Goal: Information Seeking & Learning: Learn about a topic

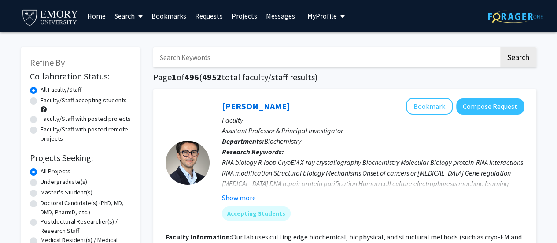
scroll to position [17, 0]
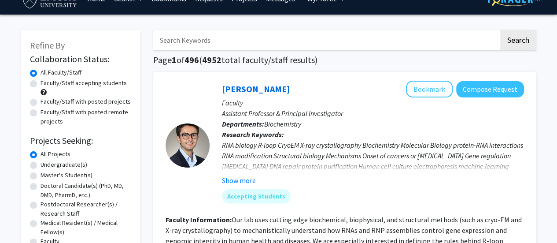
click at [65, 166] on label "Undergraduate(s)" at bounding box center [64, 164] width 47 height 9
click at [46, 166] on input "Undergraduate(s)" at bounding box center [44, 163] width 6 height 6
radio input "true"
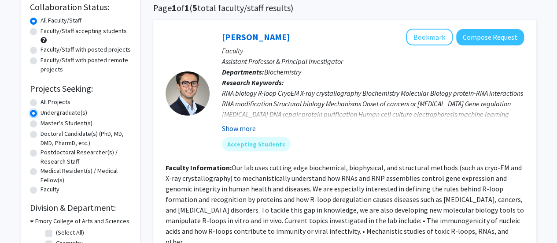
scroll to position [70, 0]
click at [242, 129] on button "Show more" at bounding box center [239, 127] width 34 height 11
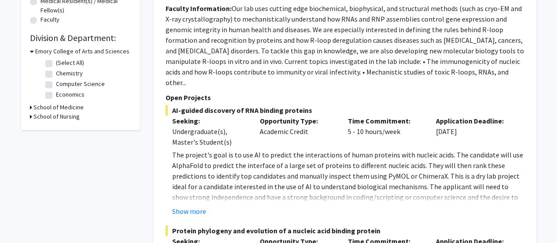
scroll to position [239, 0]
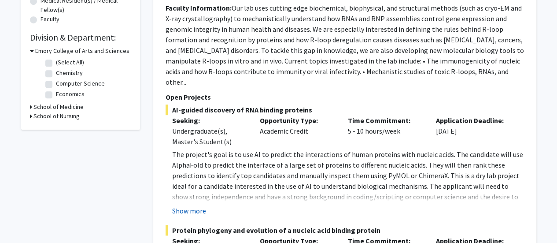
click at [201, 205] on button "Show more" at bounding box center [189, 210] width 34 height 11
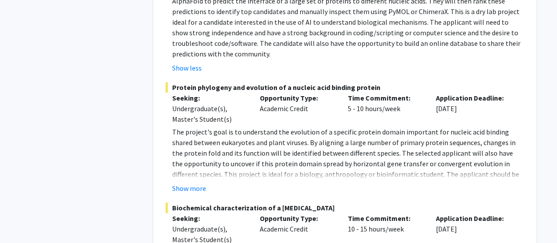
scroll to position [404, 0]
click at [192, 182] on button "Show more" at bounding box center [189, 187] width 34 height 11
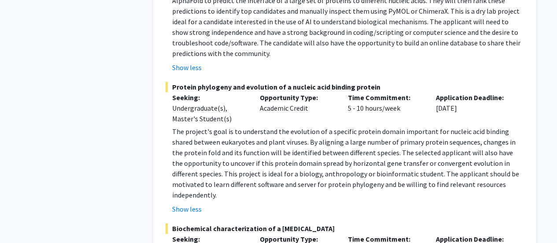
click at [220, 147] on p "The project's goal is to understand the evolution of a specific protein domain …" at bounding box center [348, 163] width 352 height 74
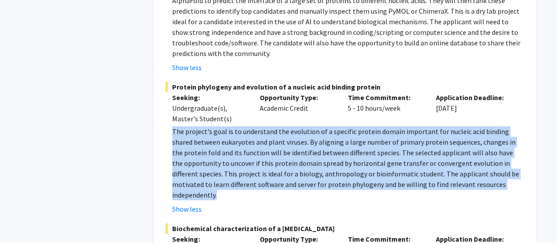
drag, startPoint x: 220, startPoint y: 147, endPoint x: 210, endPoint y: 167, distance: 23.2
click at [210, 167] on p "The project's goal is to understand the evolution of a specific protein domain …" at bounding box center [348, 163] width 352 height 74
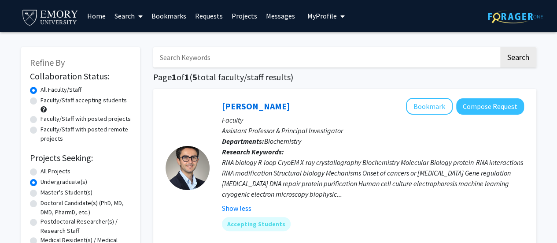
scroll to position [26, 0]
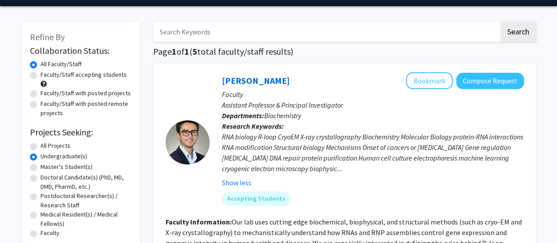
click at [326, 138] on div "RNA biology R-loop CryoEM X-ray crystallography Biochemistry Molecular Biology …" at bounding box center [373, 152] width 302 height 42
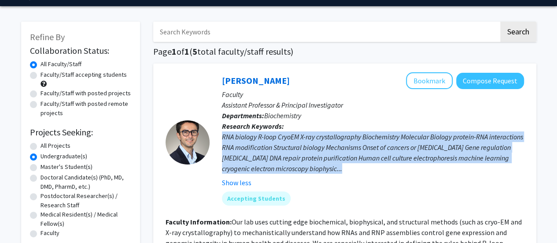
click at [326, 138] on div "RNA biology R-loop CryoEM X-ray crystallography Biochemistry Molecular Biology …" at bounding box center [373, 152] width 302 height 42
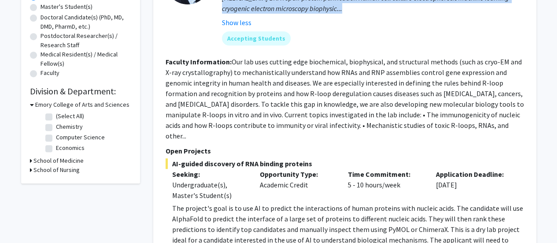
scroll to position [186, 0]
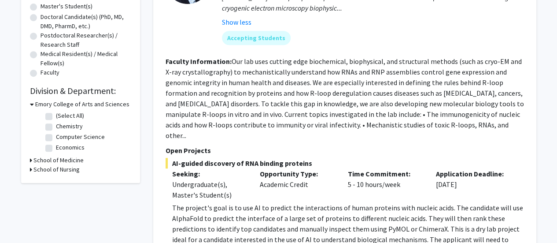
click at [334, 113] on fg-read-more "Our lab uses cutting edge biochemical, biophysical, and structural methods (suc…" at bounding box center [345, 98] width 359 height 83
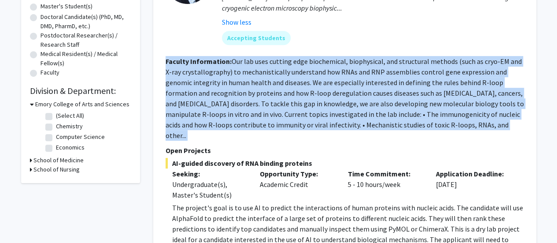
click at [334, 113] on fg-read-more "Our lab uses cutting edge biochemical, biophysical, and structural methods (suc…" at bounding box center [345, 98] width 359 height 83
click at [327, 121] on fg-read-more "Our lab uses cutting edge biochemical, biophysical, and structural methods (suc…" at bounding box center [345, 98] width 359 height 83
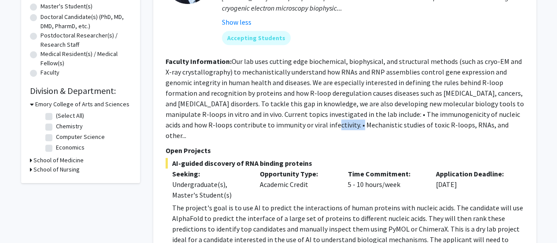
click at [327, 121] on fg-read-more "Our lab uses cutting edge biochemical, biophysical, and structural methods (suc…" at bounding box center [345, 98] width 359 height 83
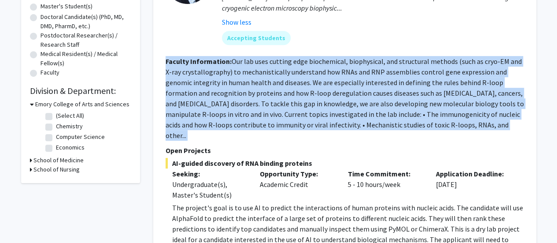
click at [327, 121] on fg-read-more "Our lab uses cutting edge biochemical, biophysical, and structural methods (suc…" at bounding box center [345, 98] width 359 height 83
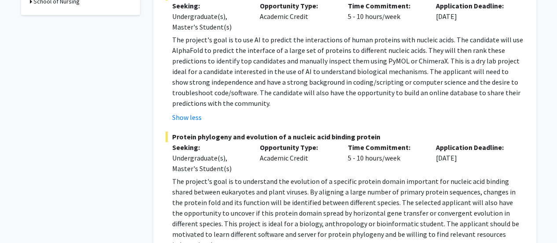
scroll to position [354, 0]
click at [347, 88] on p "The project's goal is to use AI to predict the interactions of human proteins w…" at bounding box center [348, 71] width 352 height 74
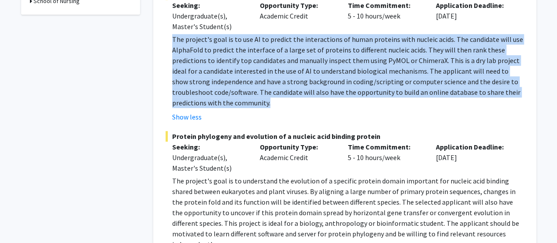
click at [347, 88] on p "The project's goal is to use AI to predict the interactions of human proteins w…" at bounding box center [348, 71] width 352 height 74
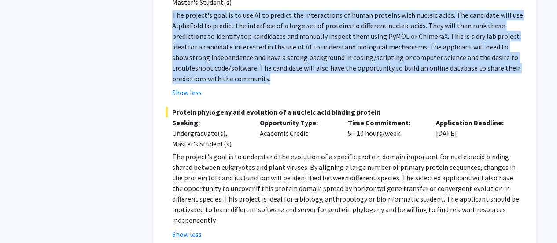
scroll to position [379, 0]
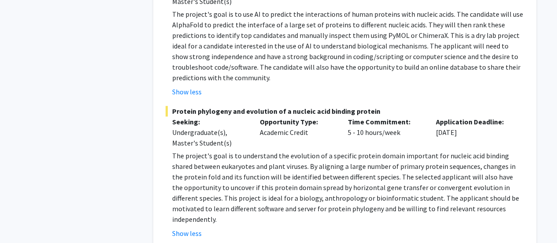
click at [310, 153] on p "The project's goal is to understand the evolution of a specific protein domain …" at bounding box center [348, 187] width 352 height 74
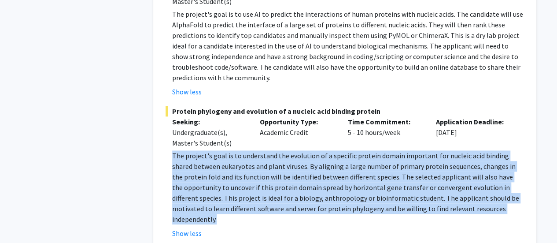
click at [310, 153] on p "The project's goal is to understand the evolution of a specific protein domain …" at bounding box center [348, 187] width 352 height 74
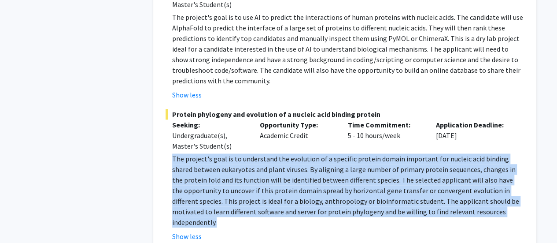
scroll to position [375, 0]
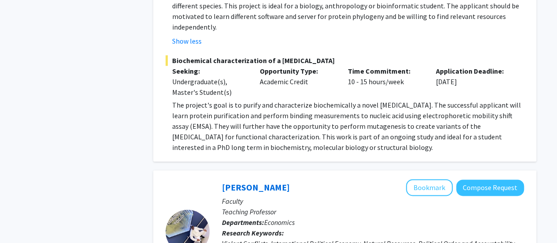
click at [303, 125] on p "The project's goal is to purify and characterize biochemically a novel [MEDICAL…" at bounding box center [348, 126] width 352 height 53
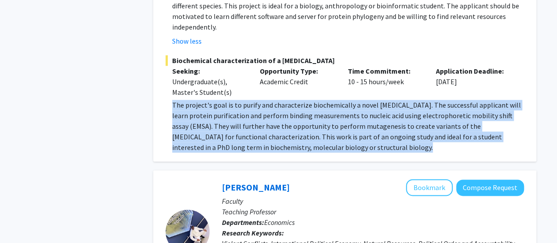
click at [303, 125] on p "The project's goal is to purify and characterize biochemically a novel [MEDICAL…" at bounding box center [348, 126] width 352 height 53
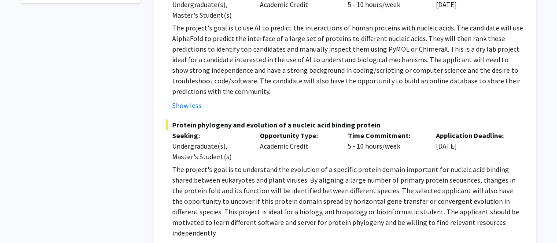
scroll to position [362, 0]
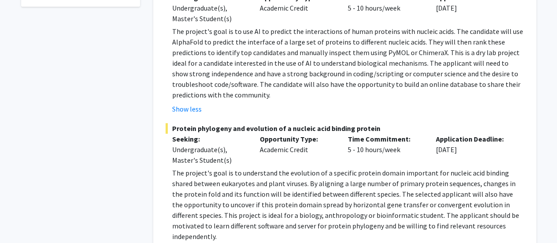
click at [293, 133] on p "Opportunity Type:" at bounding box center [297, 138] width 75 height 11
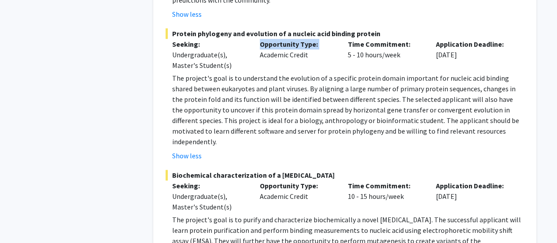
scroll to position [461, 0]
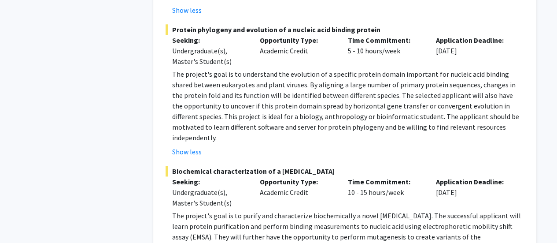
click at [255, 144] on fg-project-list "AI-guided discovery of RNA binding proteins Seeking: Undergraduate(s), Master's…" at bounding box center [345, 73] width 359 height 380
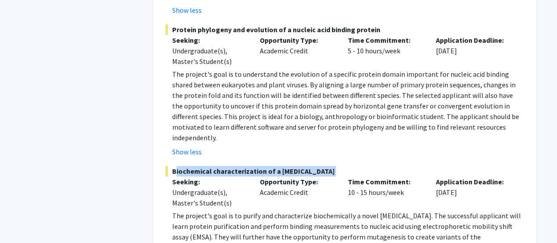
click at [255, 144] on fg-project-list "AI-guided discovery of RNA binding proteins Seeking: Undergraduate(s), Master's…" at bounding box center [345, 73] width 359 height 380
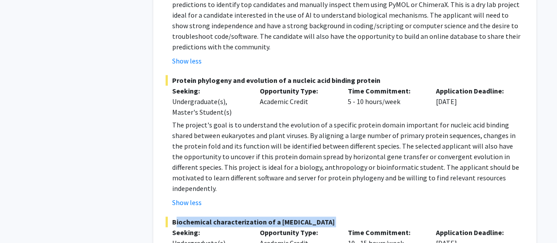
scroll to position [401, 0]
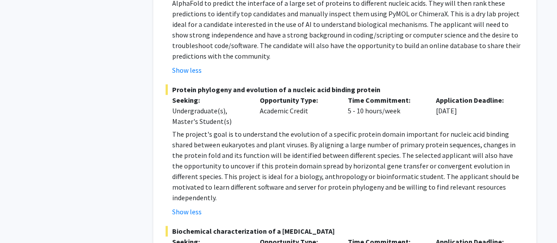
click at [298, 84] on span "Protein phylogeny and evolution of a nucleic acid binding protein" at bounding box center [345, 89] width 359 height 11
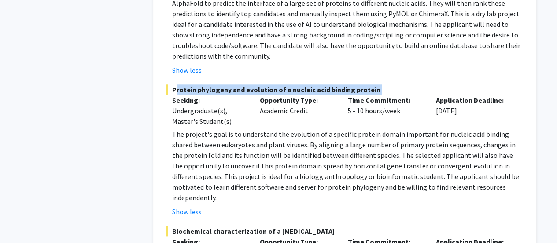
click at [298, 84] on span "Protein phylogeny and evolution of a nucleic acid binding protein" at bounding box center [345, 89] width 359 height 11
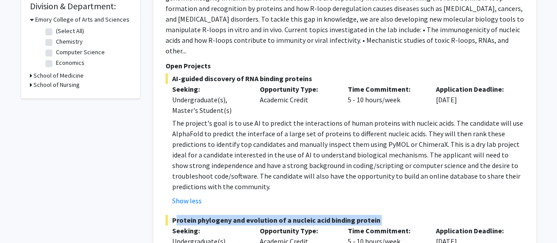
scroll to position [267, 0]
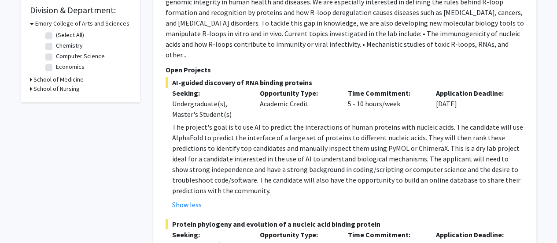
click at [294, 77] on span "AI-guided discovery of RNA binding proteins" at bounding box center [345, 82] width 359 height 11
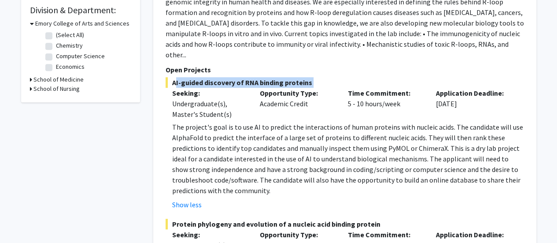
click at [294, 77] on span "AI-guided discovery of RNA binding proteins" at bounding box center [345, 82] width 359 height 11
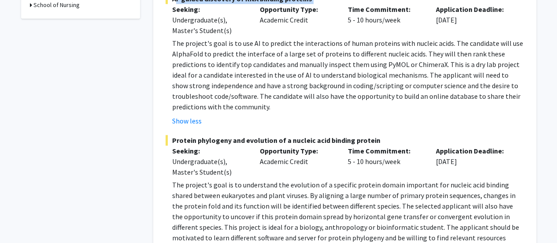
scroll to position [354, 0]
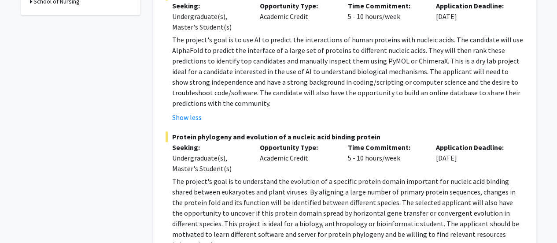
click at [256, 119] on fg-project-list "AI-guided discovery of RNA binding proteins Seeking: Undergraduate(s), Master's…" at bounding box center [345, 180] width 359 height 380
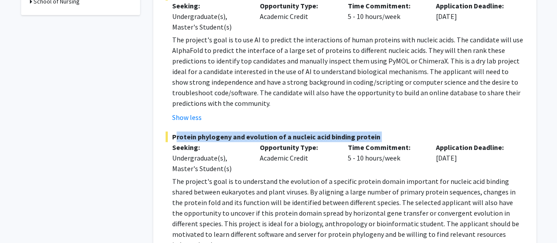
drag, startPoint x: 256, startPoint y: 119, endPoint x: 242, endPoint y: 141, distance: 26.9
click at [242, 141] on fg-project-list "AI-guided discovery of RNA binding proteins Seeking: Undergraduate(s), Master's…" at bounding box center [345, 180] width 359 height 380
click at [242, 142] on p "Seeking:" at bounding box center [209, 147] width 75 height 11
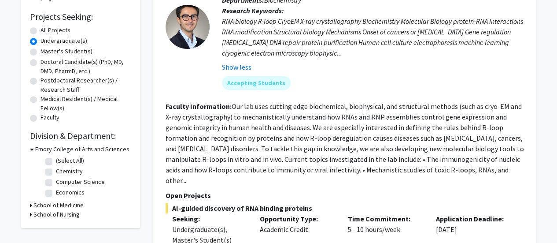
scroll to position [141, 0]
